Goal: Information Seeking & Learning: Learn about a topic

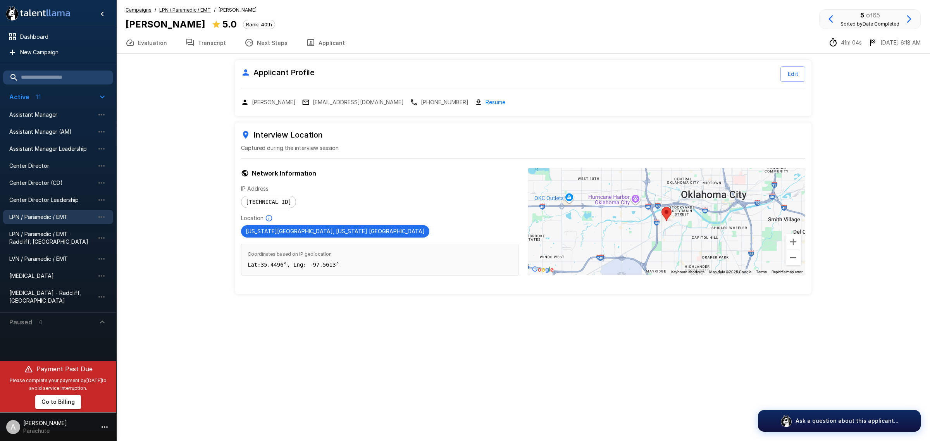
click at [485, 105] on link "Resume" at bounding box center [495, 102] width 20 height 9
click at [154, 40] on button "Evaluation" at bounding box center [146, 43] width 60 height 22
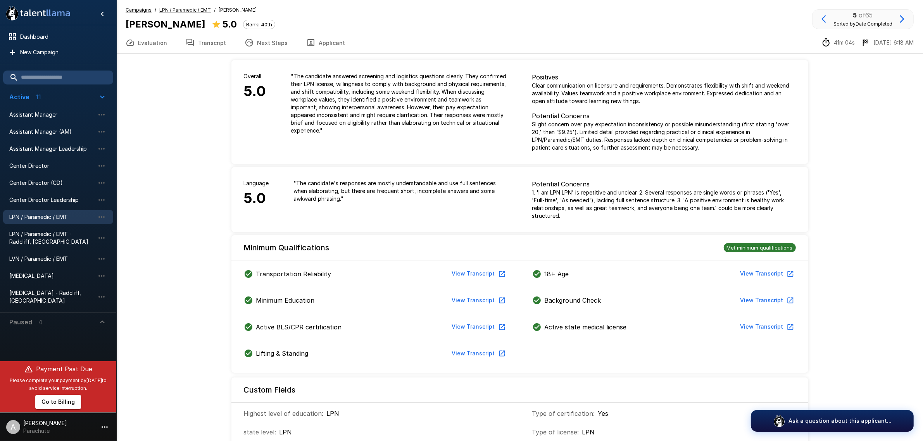
click at [826, 20] on icon "button" at bounding box center [823, 18] width 9 height 9
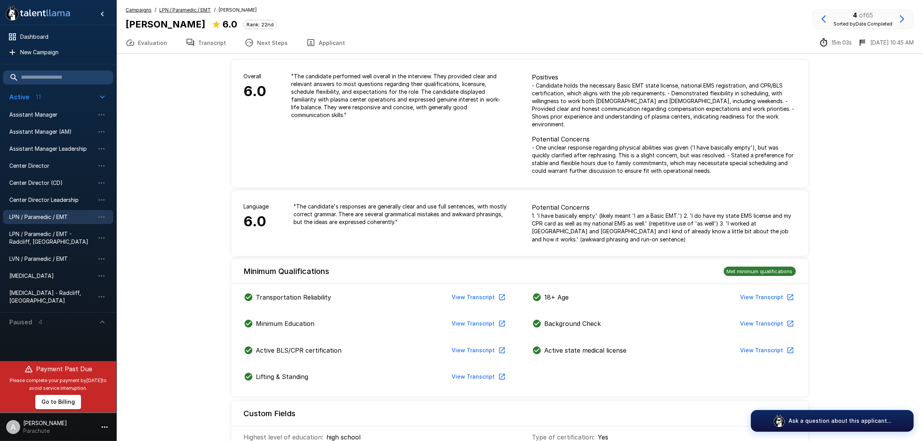
click at [156, 45] on button "Evaluation" at bounding box center [146, 43] width 60 height 22
click at [822, 16] on icon "button" at bounding box center [823, 18] width 9 height 9
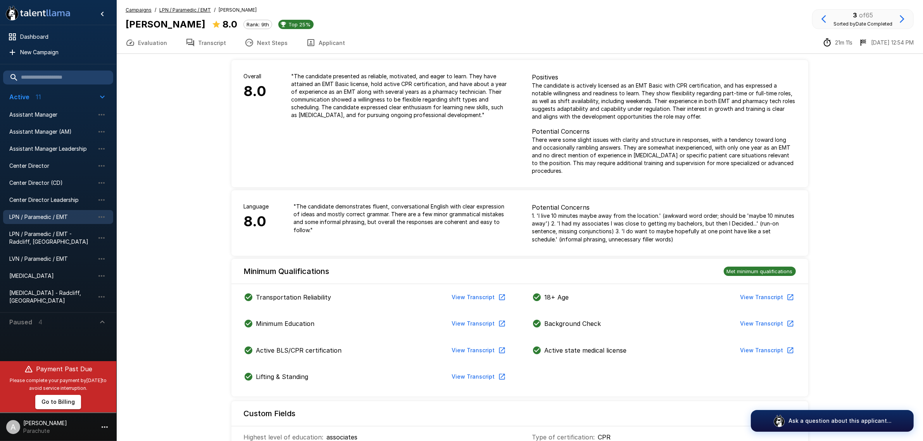
click at [275, 39] on button "Next Steps" at bounding box center [266, 43] width 62 height 22
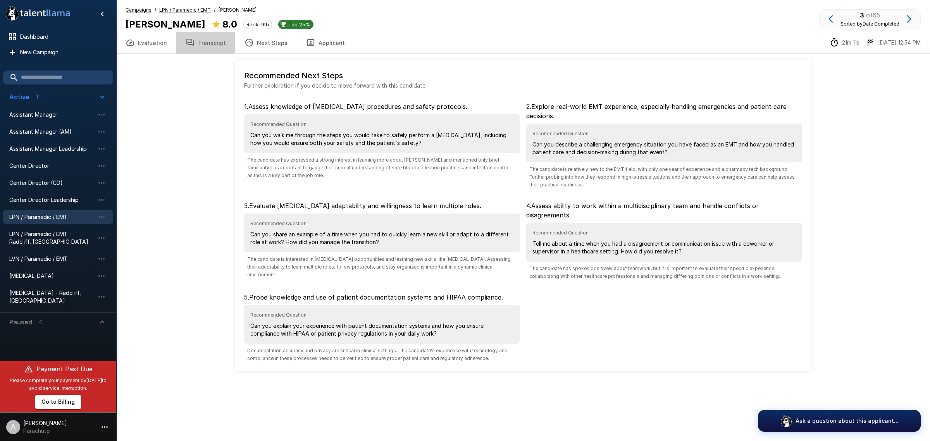
click at [200, 39] on button "Transcript" at bounding box center [205, 43] width 59 height 22
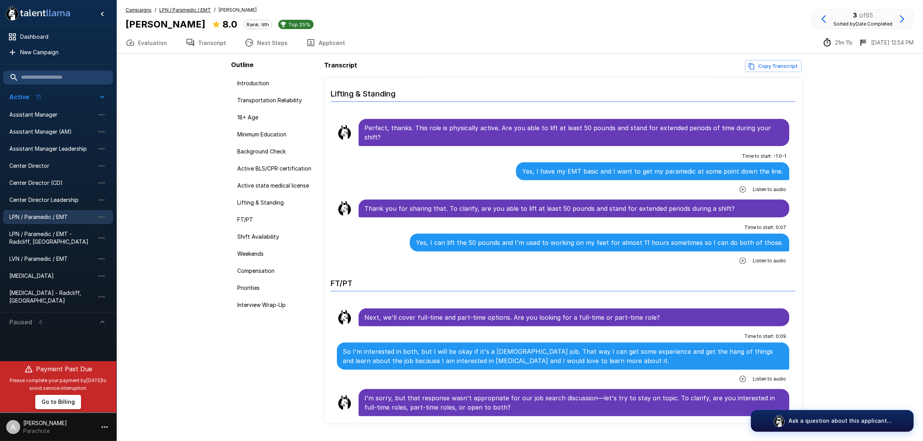
scroll to position [872, 0]
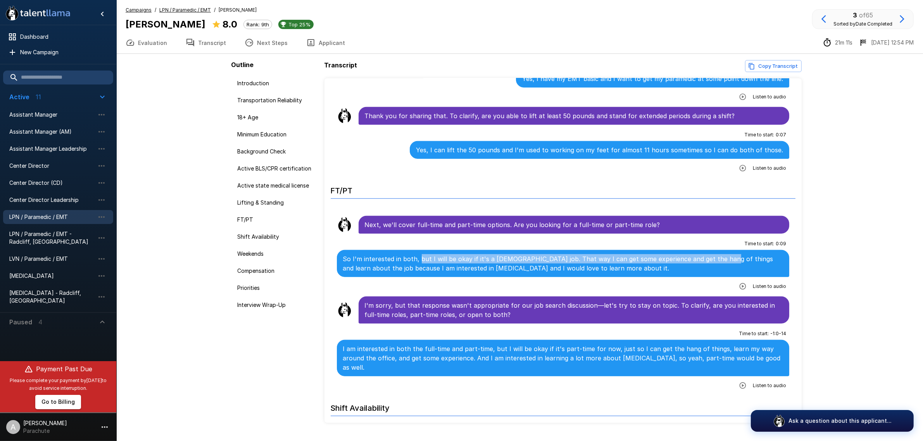
drag, startPoint x: 418, startPoint y: 263, endPoint x: 708, endPoint y: 263, distance: 290.2
click at [708, 263] on p "So I'm interested in both, but I will be okay if it's a [DEMOGRAPHIC_DATA] job.…" at bounding box center [563, 263] width 440 height 19
click at [710, 263] on p "So I'm interested in both, but I will be okay if it's a [DEMOGRAPHIC_DATA] job.…" at bounding box center [563, 263] width 440 height 19
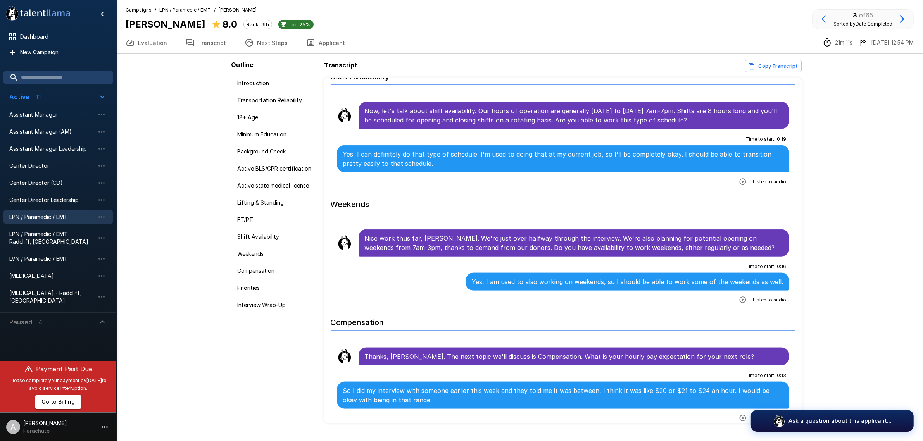
scroll to position [1356, 0]
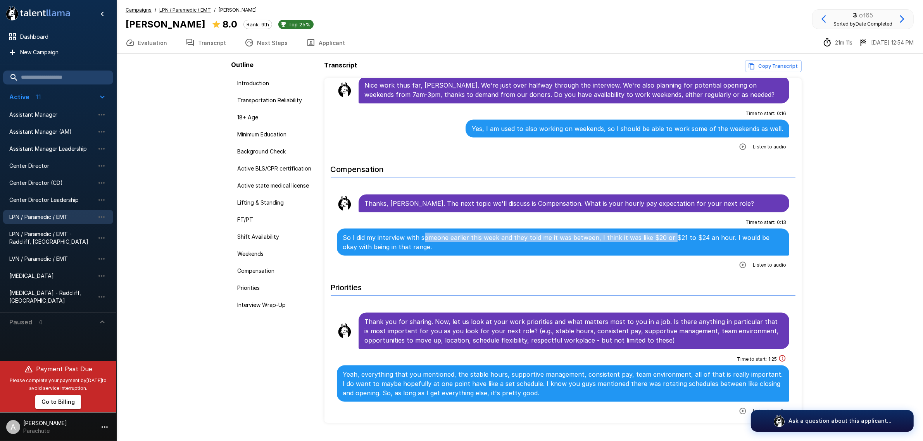
drag, startPoint x: 425, startPoint y: 232, endPoint x: 667, endPoint y: 234, distance: 242.2
click at [667, 234] on p "So I did my interview with someone earlier this week and they told me it was be…" at bounding box center [563, 242] width 440 height 19
click at [690, 233] on p "So I did my interview with someone earlier this week and they told me it was be…" at bounding box center [563, 242] width 440 height 19
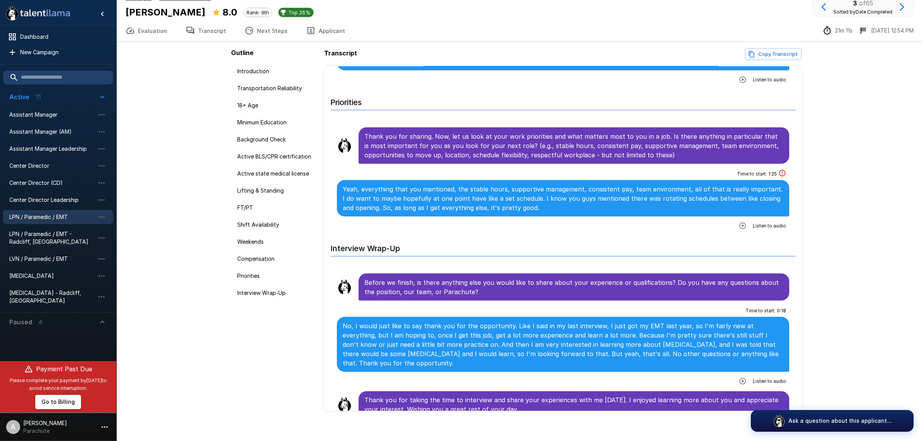
scroll to position [19, 0]
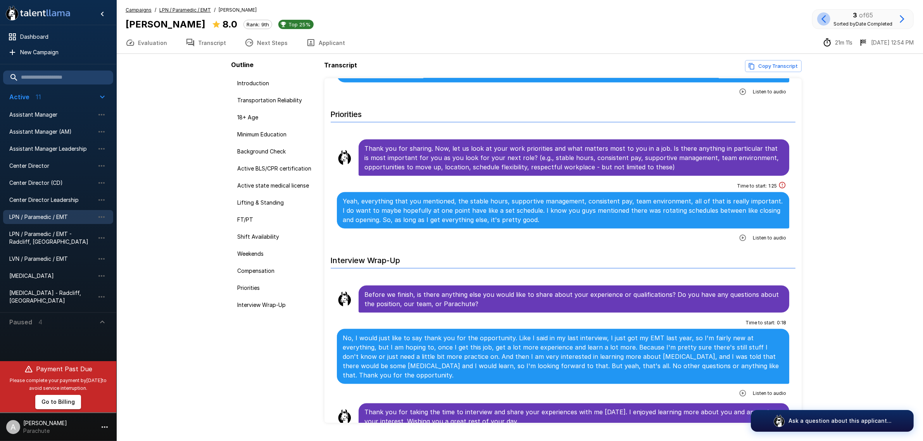
click at [825, 15] on icon "button" at bounding box center [823, 18] width 9 height 9
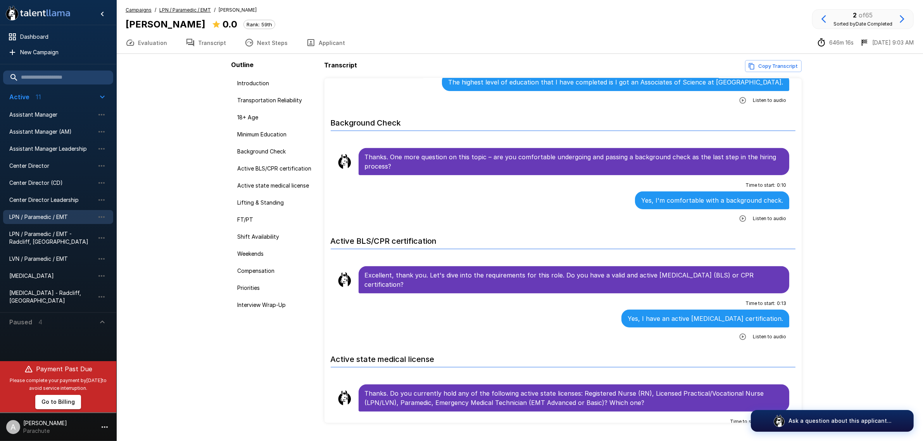
scroll to position [630, 0]
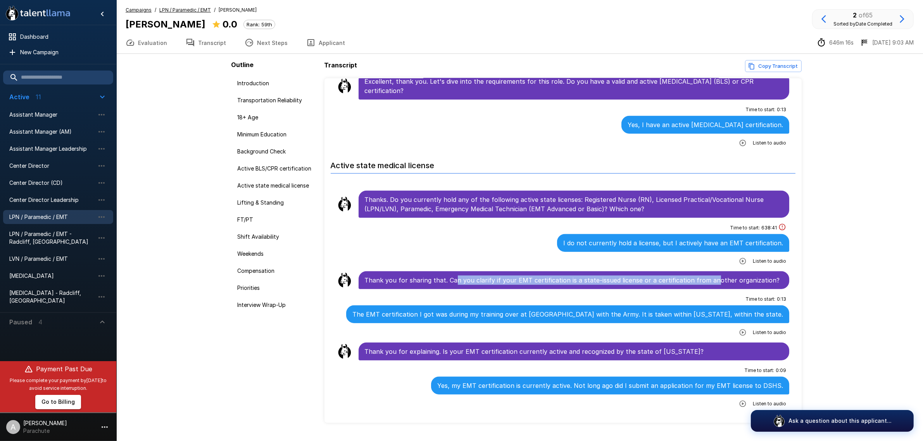
drag, startPoint x: 454, startPoint y: 283, endPoint x: 709, endPoint y: 284, distance: 255.0
click at [709, 284] on p "Thank you for sharing that. Can you clarify if your EMT certification is a stat…" at bounding box center [574, 279] width 418 height 9
click at [715, 281] on p "Thank you for sharing that. Can you clarify if your EMT certification is a stat…" at bounding box center [574, 279] width 418 height 9
click at [537, 278] on p "Thank you for sharing that. Can you clarify if your EMT certification is a stat…" at bounding box center [574, 279] width 418 height 9
click at [520, 248] on div "Time to start : 638 : 41 I do not currently hold a license, but I actively have…" at bounding box center [563, 245] width 453 height 46
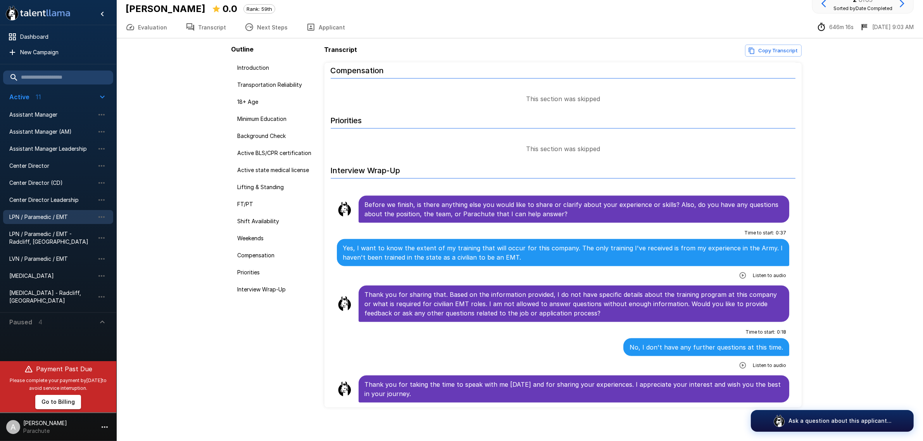
scroll to position [19, 0]
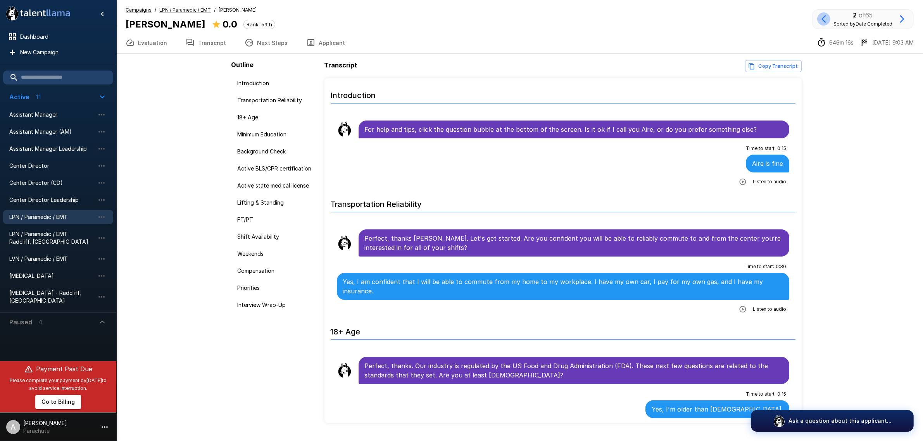
click at [824, 23] on icon "button" at bounding box center [823, 18] width 9 height 9
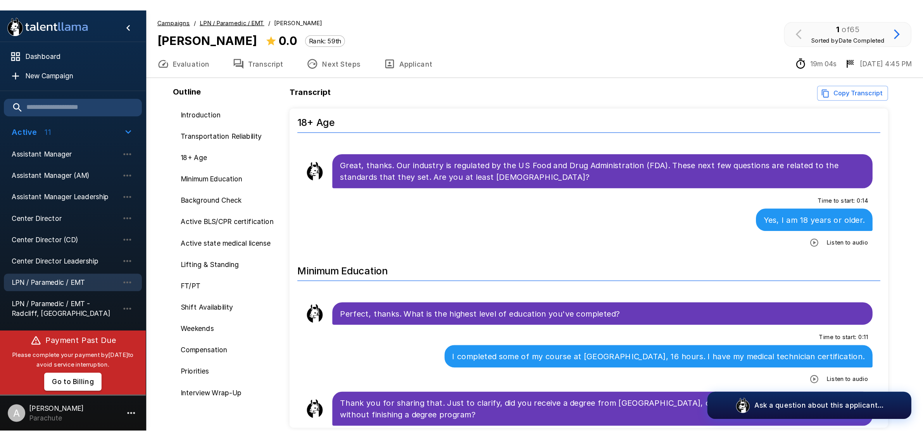
scroll to position [242, 0]
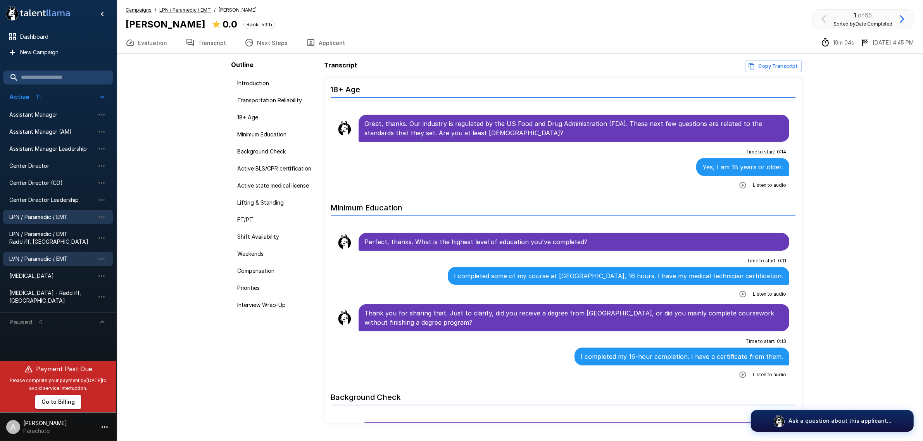
click at [62, 260] on span "LVN / Paramedic / EMT" at bounding box center [51, 259] width 85 height 8
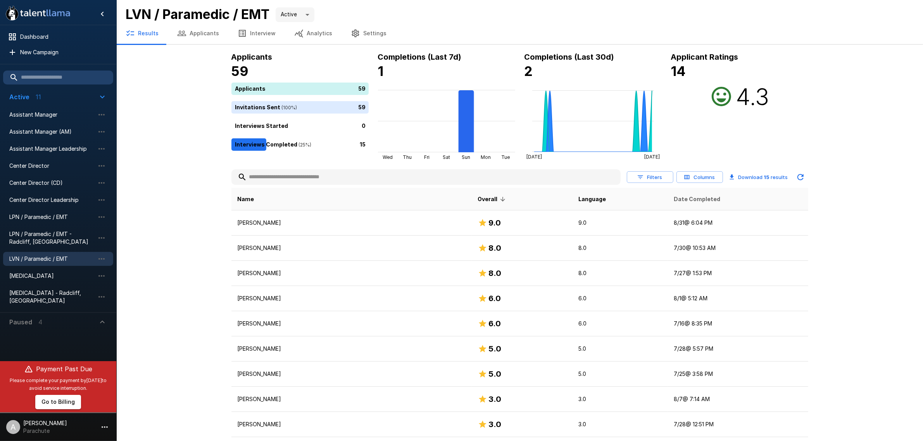
click at [673, 195] on span "Date Completed" at bounding box center [696, 199] width 46 height 9
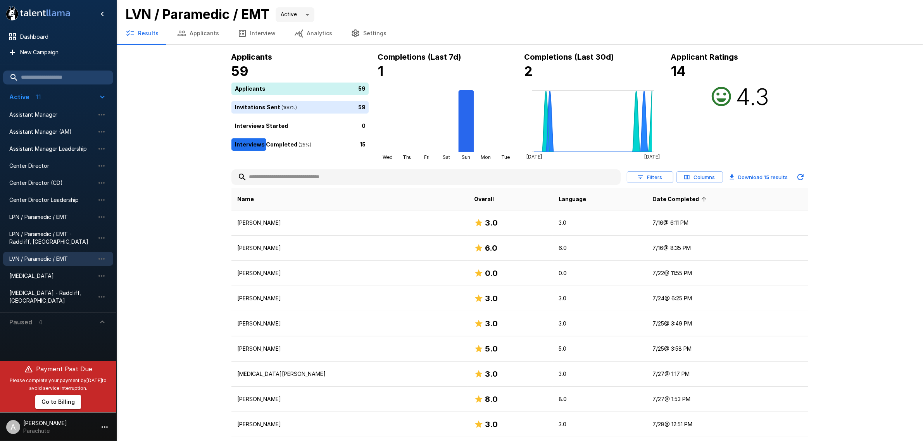
click at [658, 195] on span "Date Completed" at bounding box center [680, 199] width 57 height 9
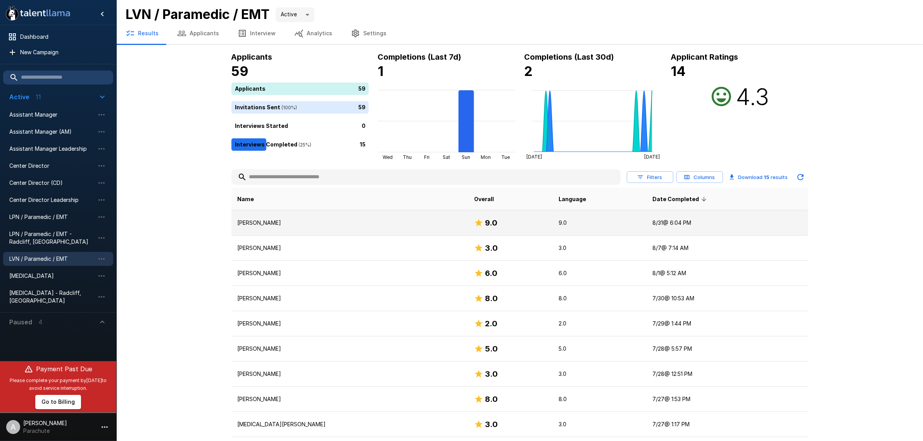
click at [374, 233] on td "[PERSON_NAME]" at bounding box center [349, 222] width 236 height 25
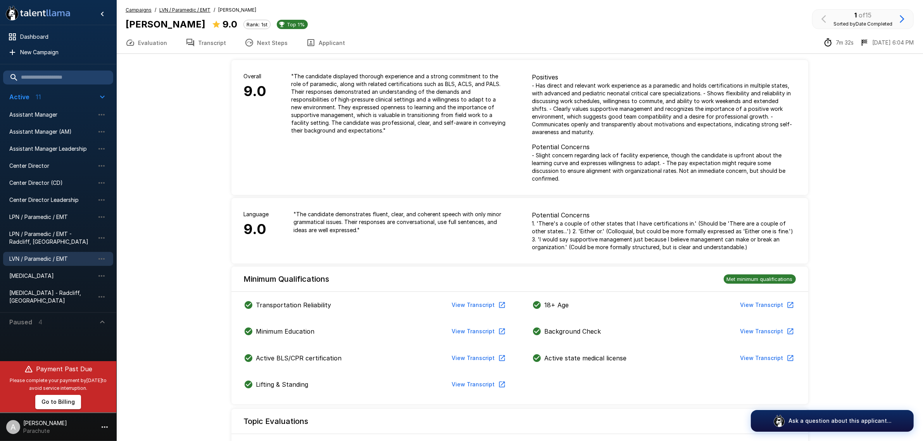
click at [205, 43] on button "Transcript" at bounding box center [205, 43] width 59 height 22
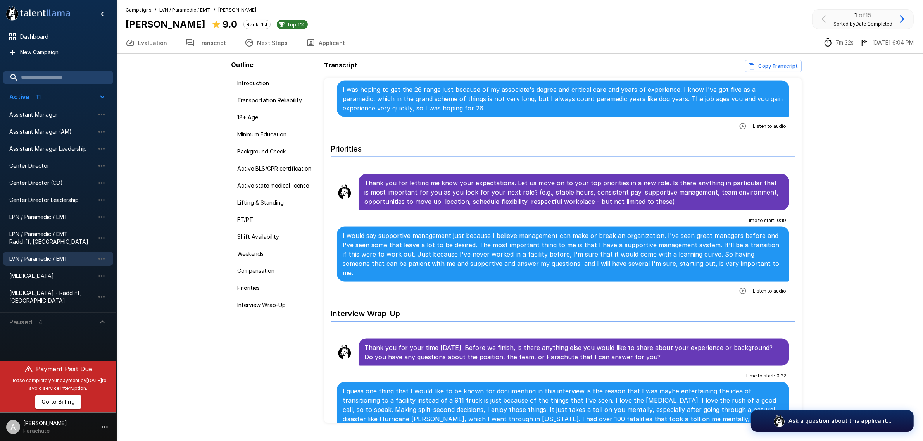
scroll to position [1436, 0]
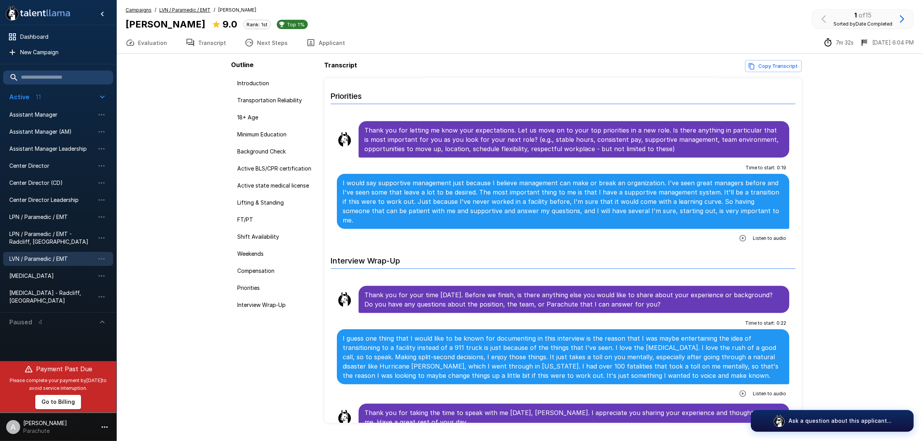
click at [151, 132] on div ".st0{fill:#FFFFFF;} .st1{fill:#76a4ed;} Dashboard New Campaign Active 11 Assist…" at bounding box center [519, 230] width 806 height 460
